Goal: Task Accomplishment & Management: Use online tool/utility

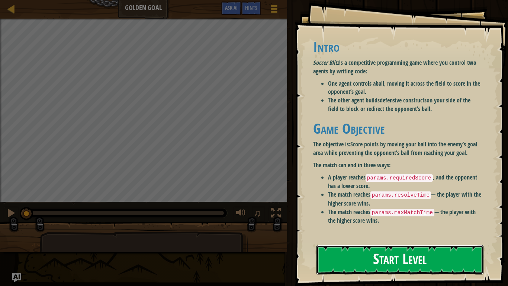
click at [397, 257] on button "Start Level" at bounding box center [399, 259] width 167 height 29
click at [385, 247] on button "Start Level" at bounding box center [399, 259] width 167 height 29
click at [391, 235] on div "Intro Soccer Blitz is a competitive programming game where you control two agen…" at bounding box center [397, 134] width 169 height 206
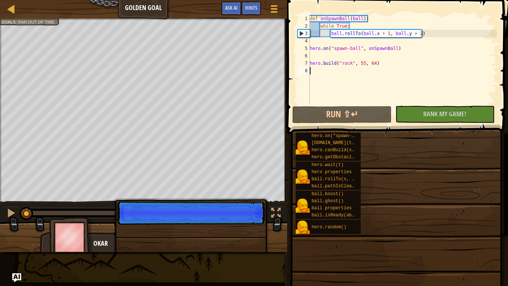
click at [368, 266] on span at bounding box center [397, 235] width 216 height 220
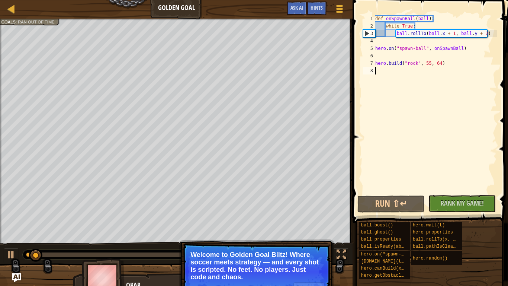
click at [217, 274] on p "Welcome to Golden Goal Blitz! Where soccer meets strategy — and every shot is s…" at bounding box center [256, 266] width 132 height 30
click at [307, 283] on button "Continue" at bounding box center [308, 287] width 31 height 10
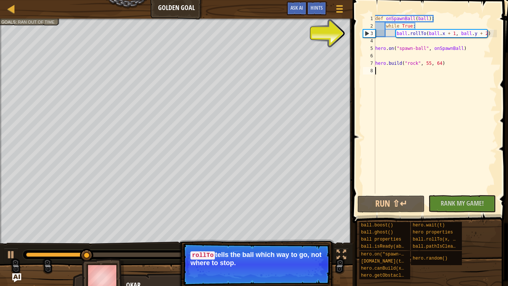
click at [376, 31] on div "def onSpawnBall ( ball ) : while True : ball . rollTo ( ball . x + 1 , ball . y…" at bounding box center [435, 111] width 123 height 193
click at [410, 33] on div "def onSpawnBall ( ball ) : while True : ball . rollTo ( ball . x + 1 , ball . y…" at bounding box center [435, 111] width 123 height 193
click at [311, 274] on button "Continue" at bounding box center [308, 273] width 31 height 10
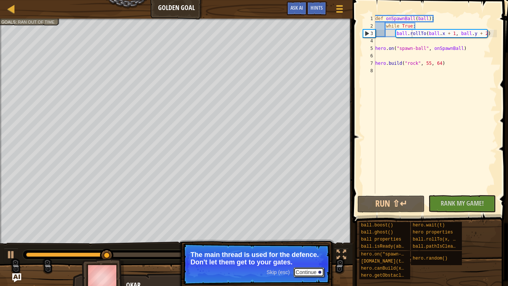
click at [303, 271] on button "Continue" at bounding box center [308, 272] width 31 height 10
click at [307, 268] on button "Continue" at bounding box center [308, 272] width 31 height 10
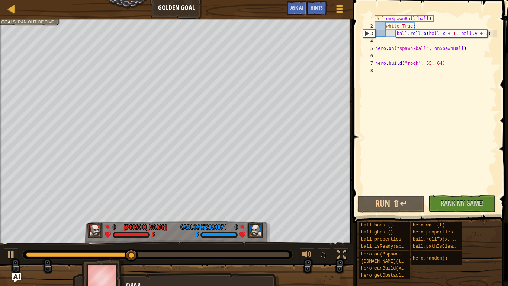
type textarea "ollTo(ball.x + 1, ball.y + 2)"
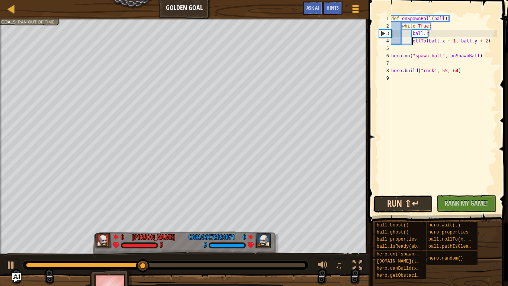
click at [408, 200] on button "Run ⇧↵" at bounding box center [402, 203] width 59 height 17
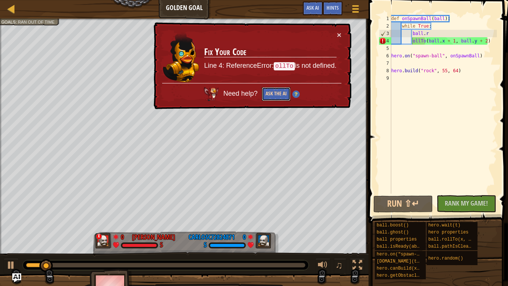
click at [284, 93] on button "Ask the AI" at bounding box center [276, 94] width 29 height 14
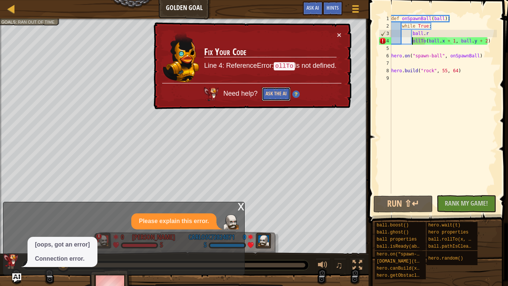
click at [275, 96] on button "Ask the AI" at bounding box center [276, 94] width 29 height 14
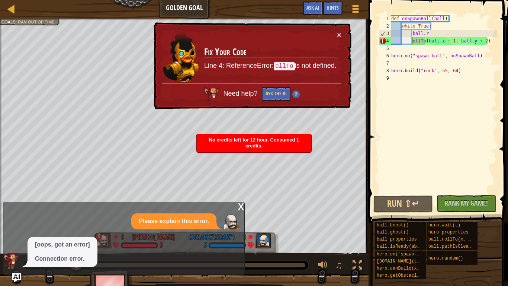
click at [234, 207] on div "x Please explain this error. [oops, got an error] Connection error." at bounding box center [124, 238] width 242 height 73
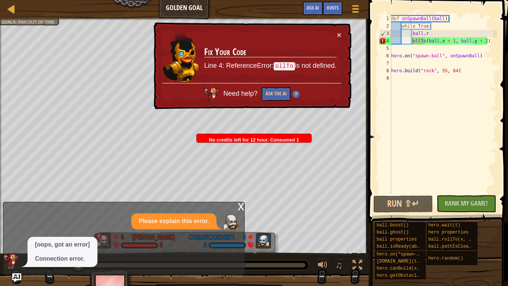
click at [240, 208] on div "x" at bounding box center [241, 205] width 7 height 7
